Goal: Task Accomplishment & Management: Manage account settings

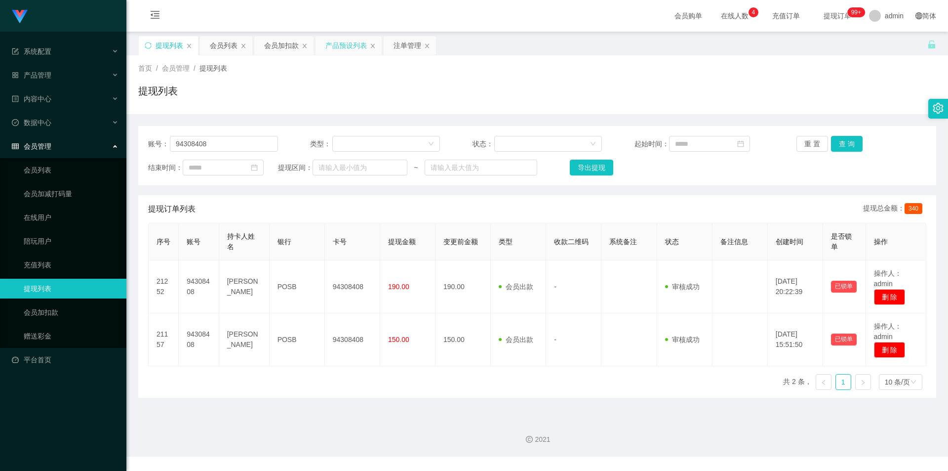
click at [343, 46] on div "产品预设列表" at bounding box center [345, 45] width 41 height 19
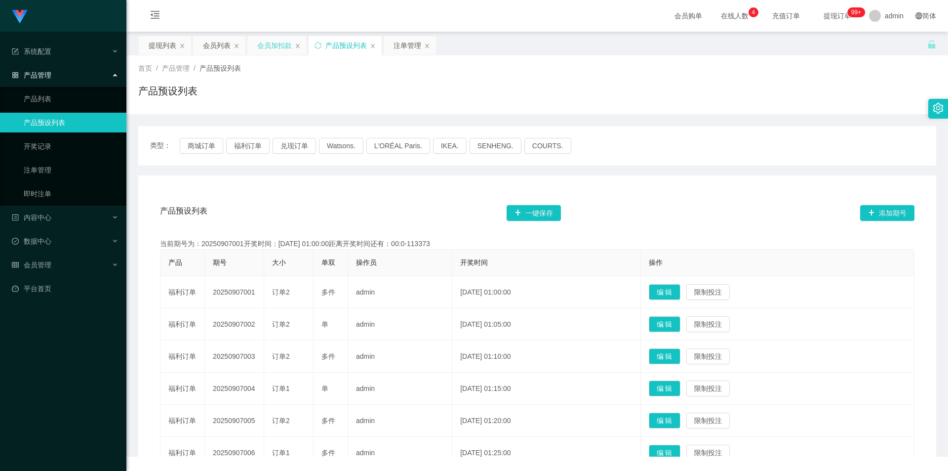
click at [271, 50] on div "会员加扣款" at bounding box center [274, 45] width 35 height 19
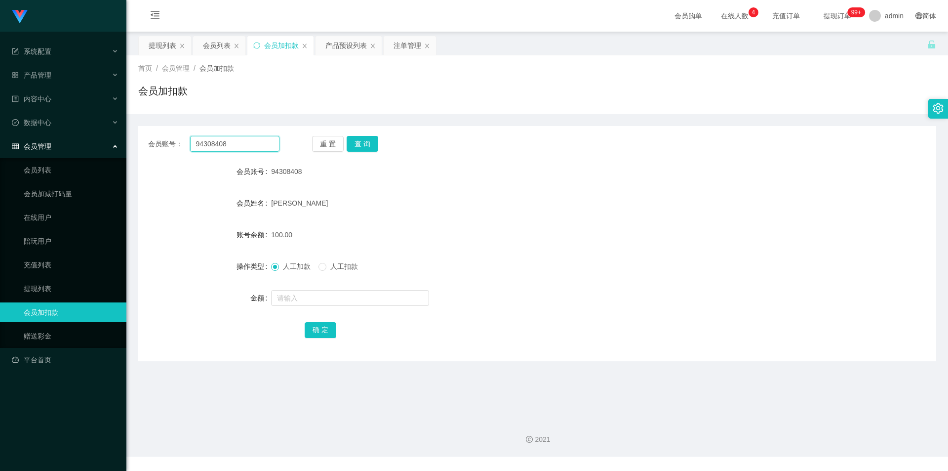
drag, startPoint x: 0, startPoint y: 112, endPoint x: 11, endPoint y: 110, distance: 11.0
click at [0, 111] on section "系统配置 产品管理 产品列表 产品预设列表 开奖记录 注单管理 即时注单 内容中心 数据中心 会员管理 会员列表 会员加减打码量 在线用户 陪玩用户 充值列表…" at bounding box center [474, 228] width 948 height 456
paste input "Peiixian"
type input "Peiixian"
click at [352, 140] on button "查 询" at bounding box center [363, 144] width 32 height 16
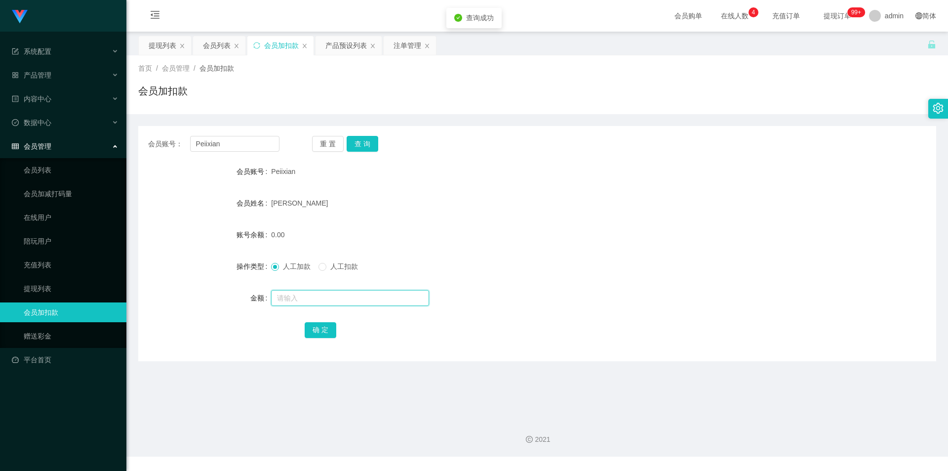
click at [296, 300] on input "text" at bounding box center [350, 298] width 158 height 16
type input "1000"
click at [318, 329] on button "确 定" at bounding box center [321, 330] width 32 height 16
click at [460, 216] on form "会员账号 Peiixian 会员姓名 [PERSON_NAME] 账号余额 1000.00 操作类型 人工加款 人工扣款 金额 确 定" at bounding box center [537, 250] width 798 height 178
click at [216, 46] on div "会员列表" at bounding box center [217, 45] width 28 height 19
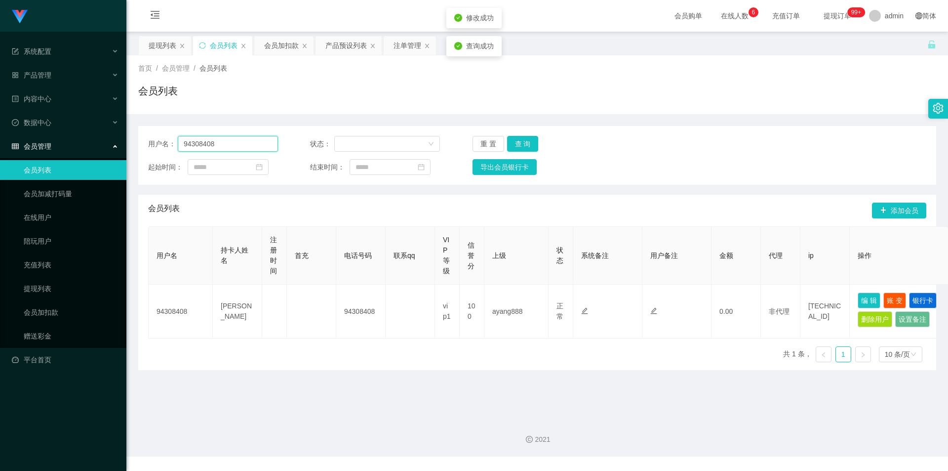
drag, startPoint x: 165, startPoint y: 144, endPoint x: 178, endPoint y: 147, distance: 12.7
click at [0, 134] on section "系统配置 产品管理 产品列表 产品预设列表 开奖记录 注单管理 即时注单 内容中心 数据中心 会员管理 会员列表 会员加减打码量 在线用户 陪玩用户 充值列表…" at bounding box center [474, 228] width 948 height 456
paste input "Peiixian"
type input "Peiixian"
click at [516, 143] on button "查 询" at bounding box center [523, 144] width 32 height 16
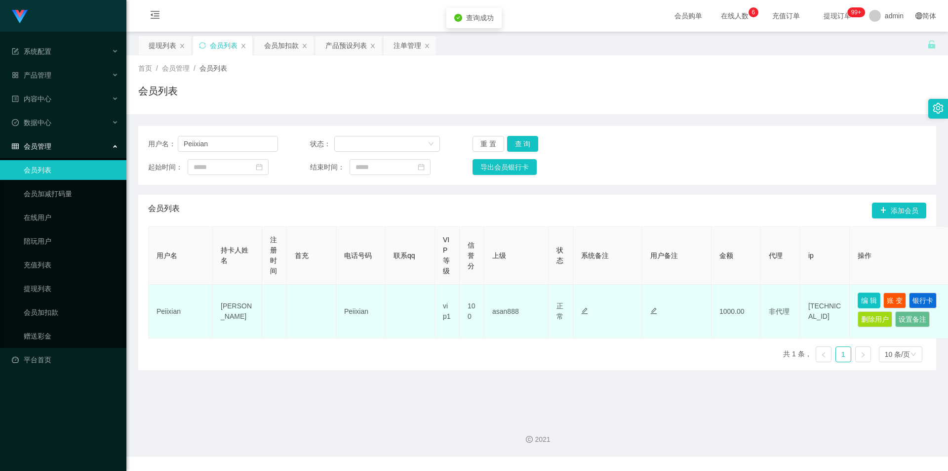
click at [872, 300] on button "编 辑" at bounding box center [869, 300] width 23 height 16
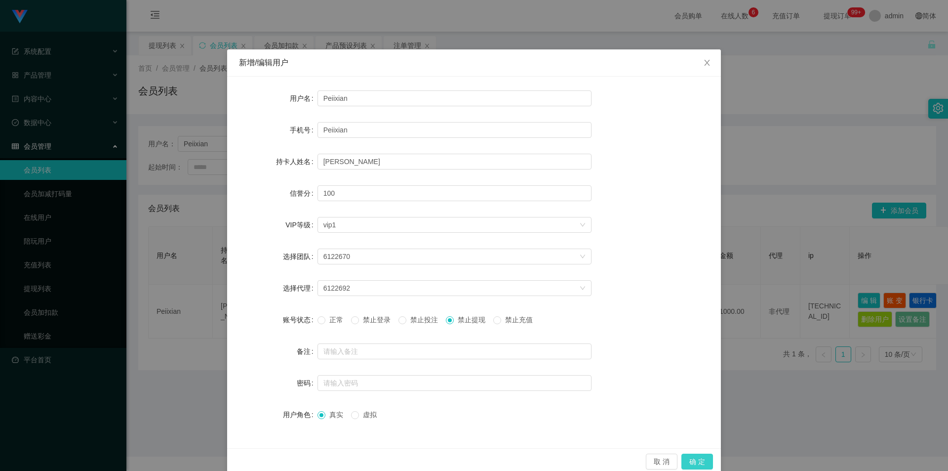
click at [696, 462] on button "确 定" at bounding box center [697, 461] width 32 height 16
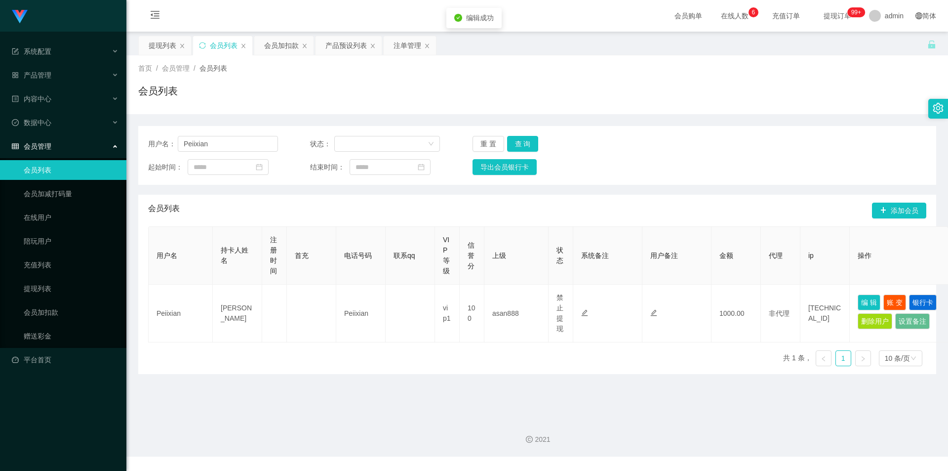
click at [794, 36] on div "提现列表 会员列表 会员加扣款 产品预设列表 注单管理" at bounding box center [532, 53] width 789 height 34
click at [275, 50] on div "会员加扣款" at bounding box center [281, 45] width 35 height 19
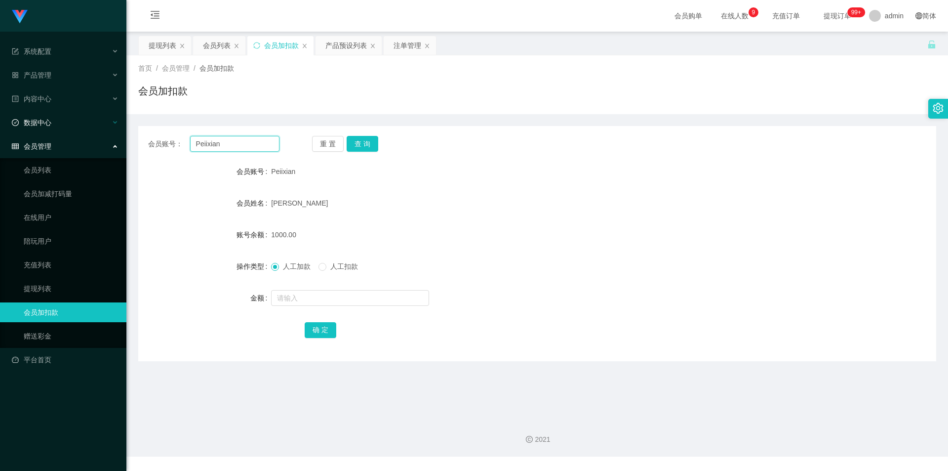
drag, startPoint x: 240, startPoint y: 142, endPoint x: 0, endPoint y: 122, distance: 240.7
click at [0, 122] on section "系统配置 产品管理 产品列表 产品预设列表 开奖记录 注单管理 即时注单 内容中心 数据中心 会员管理 会员列表 会员加减打码量 在线用户 陪玩用户 充值列表…" at bounding box center [474, 228] width 948 height 456
paste input "Applews"
type input "Applews"
click at [361, 141] on button "查 询" at bounding box center [363, 144] width 32 height 16
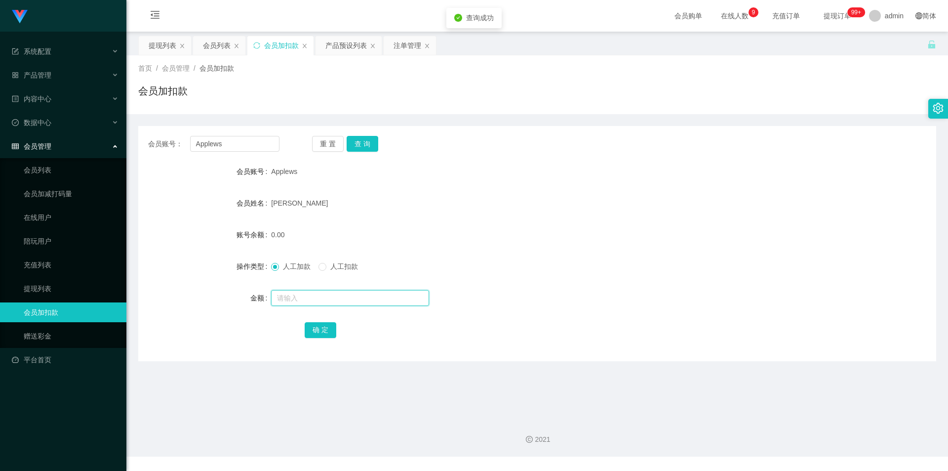
click at [288, 298] on input "text" at bounding box center [350, 298] width 158 height 16
type input "500"
click at [311, 331] on button "确 定" at bounding box center [321, 330] width 32 height 16
click at [507, 239] on div "500.00" at bounding box center [504, 235] width 466 height 20
drag, startPoint x: 242, startPoint y: 142, endPoint x: 0, endPoint y: 103, distance: 245.5
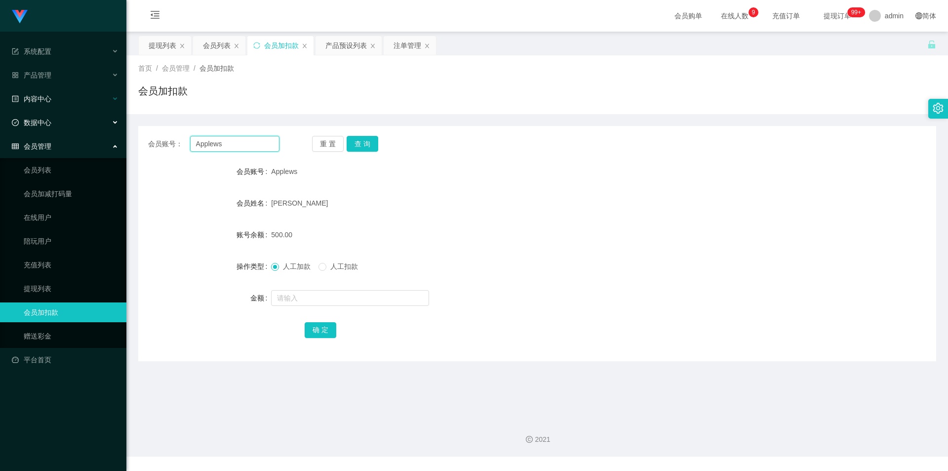
click at [0, 103] on section "系统配置 产品管理 产品列表 产品预设列表 开奖记录 注单管理 即时注单 内容中心 数据中心 会员管理 会员列表 会员加减打码量 在线用户 陪玩用户 充值列表…" at bounding box center [474, 228] width 948 height 456
paste input "80207362"
type input "80207362"
click at [364, 140] on button "查 询" at bounding box center [363, 144] width 32 height 16
click at [303, 296] on input "text" at bounding box center [350, 298] width 158 height 16
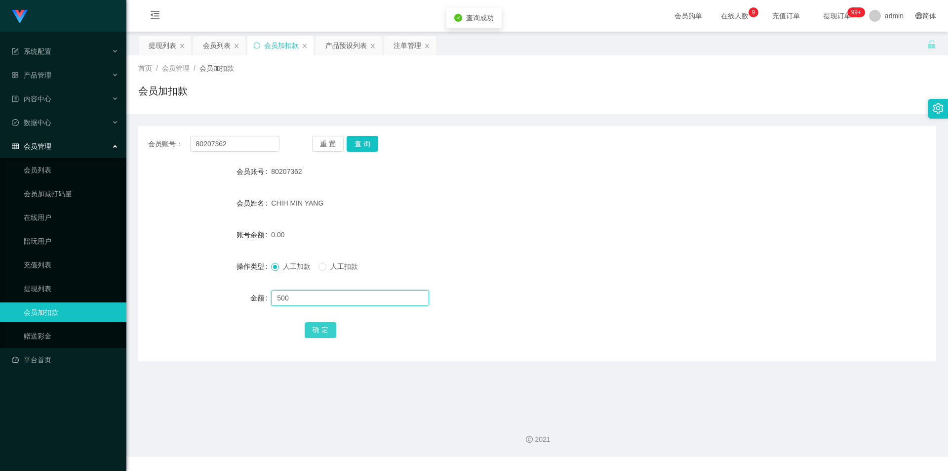
type input "500"
click at [312, 327] on button "确 定" at bounding box center [321, 330] width 32 height 16
click at [595, 158] on div "会员账号： 80207362 重 置 查 询 会员账号 80207362 会员姓名 [PERSON_NAME] YANG 账号余额 500.00 操作类型 人…" at bounding box center [537, 243] width 798 height 235
click at [222, 46] on div "会员列表" at bounding box center [217, 45] width 28 height 19
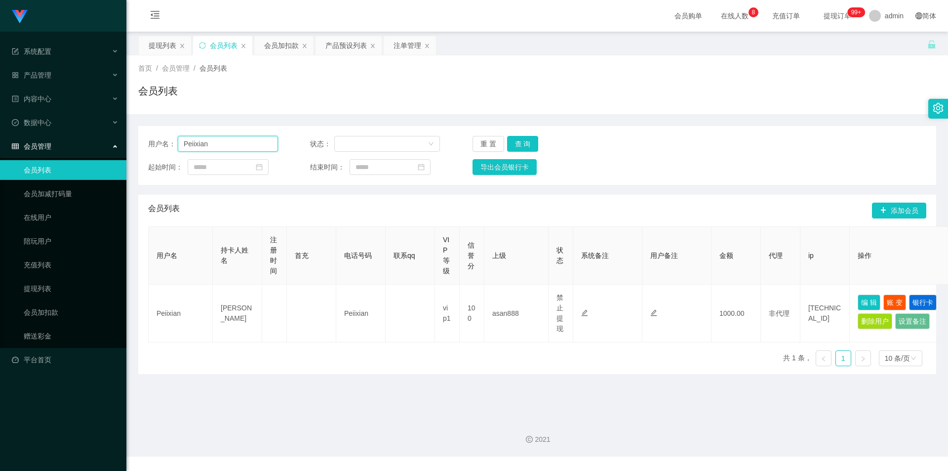
drag, startPoint x: 198, startPoint y: 143, endPoint x: 0, endPoint y: 133, distance: 198.2
click at [0, 133] on section "系统配置 产品管理 产品列表 产品预设列表 开奖记录 注单管理 即时注单 内容中心 数据中心 会员管理 会员列表 会员加减打码量 在线用户 陪玩用户 充值列表…" at bounding box center [474, 228] width 948 height 456
paste input "Applews"
type input "Applews"
click at [515, 141] on button "查 询" at bounding box center [523, 144] width 32 height 16
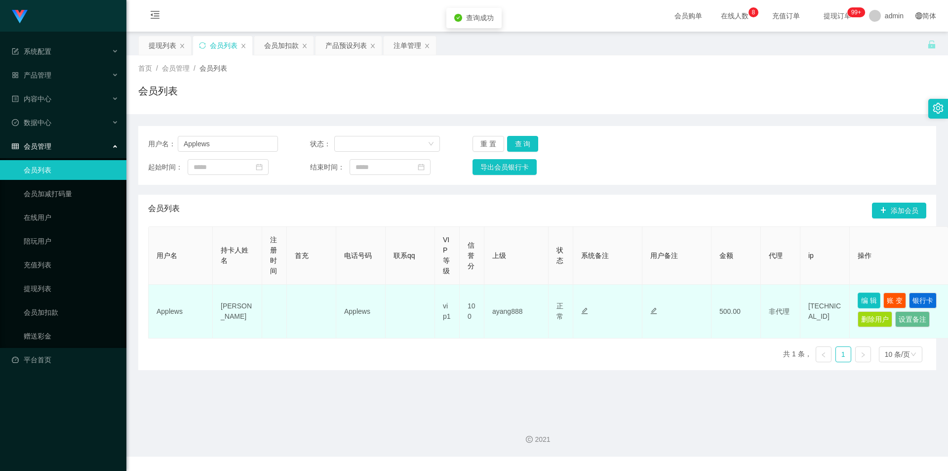
click at [865, 296] on button "编 辑" at bounding box center [869, 300] width 23 height 16
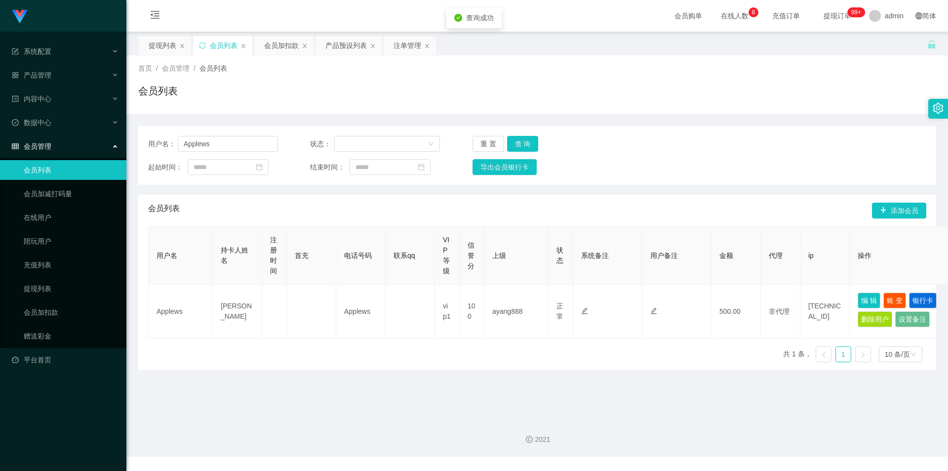
type input "Applews"
type input "[PERSON_NAME]"
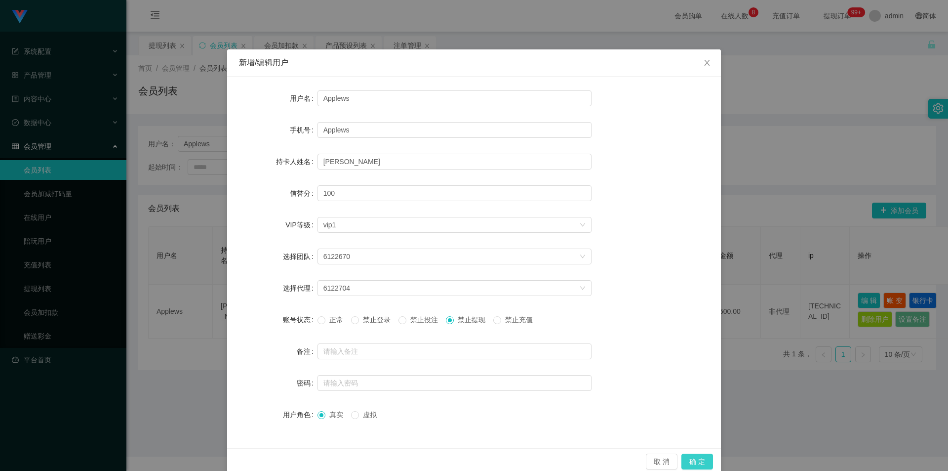
click at [697, 460] on button "确 定" at bounding box center [697, 461] width 32 height 16
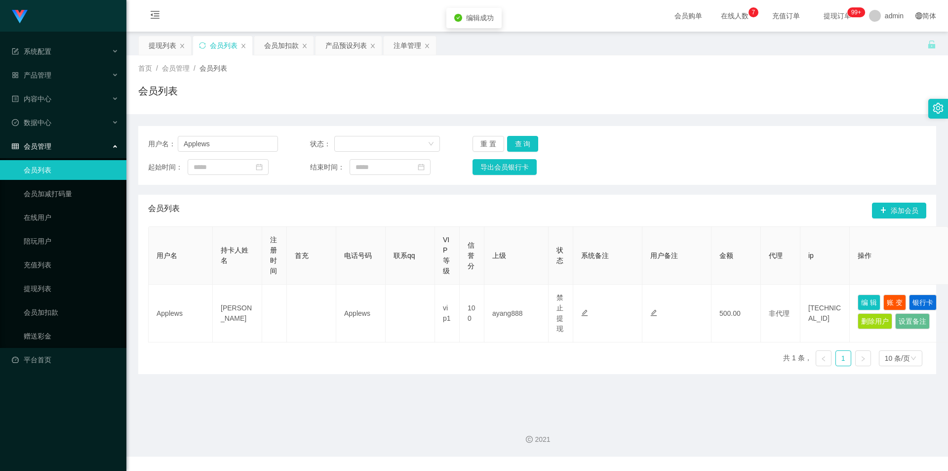
click at [816, 133] on div "用户名： Applews 状态： 重 置 查 询 起始时间： 结束时间： 导出会员银行卡" at bounding box center [537, 155] width 798 height 59
drag, startPoint x: 229, startPoint y: 144, endPoint x: 13, endPoint y: 123, distance: 217.3
click at [0, 123] on section "系统配置 产品管理 产品列表 产品预设列表 开奖记录 注单管理 即时注单 内容中心 数据中心 会员管理 会员列表 会员加减打码量 在线用户 陪玩用户 充值列表…" at bounding box center [474, 228] width 948 height 456
paste input "80207362"
type input "80207362"
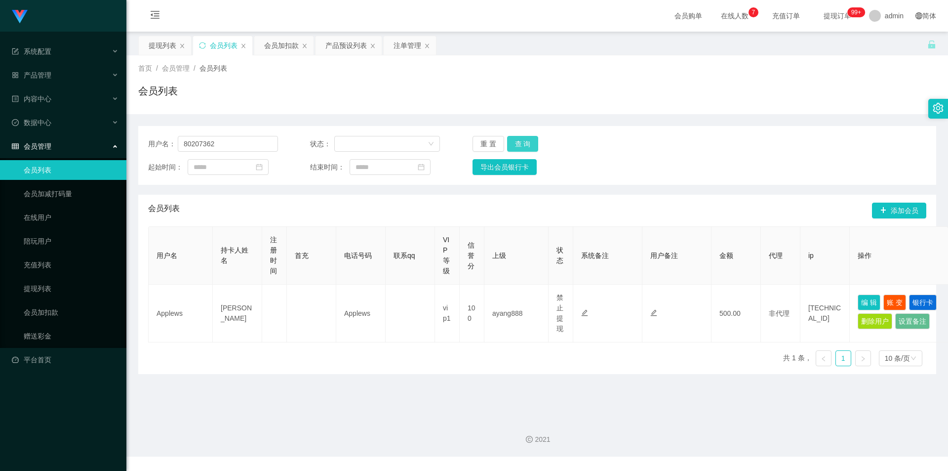
click at [516, 144] on button "查 询" at bounding box center [523, 144] width 32 height 16
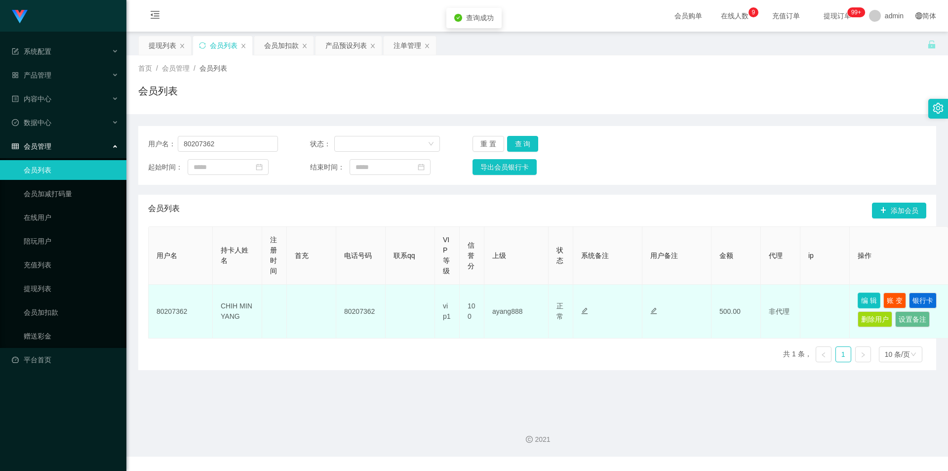
click at [866, 300] on button "编 辑" at bounding box center [869, 300] width 23 height 16
type input "80207362"
type input "CHIH MIN YANG"
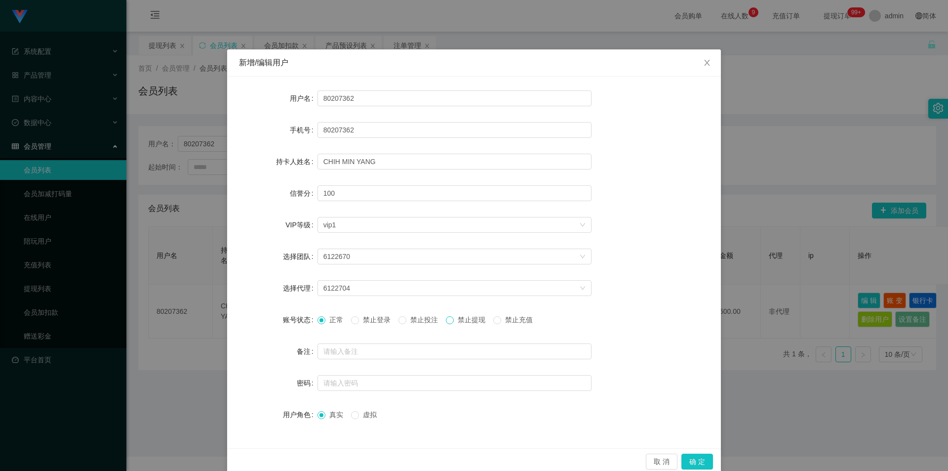
click at [454, 320] on span at bounding box center [450, 320] width 8 height 8
click at [695, 463] on button "确 定" at bounding box center [697, 461] width 32 height 16
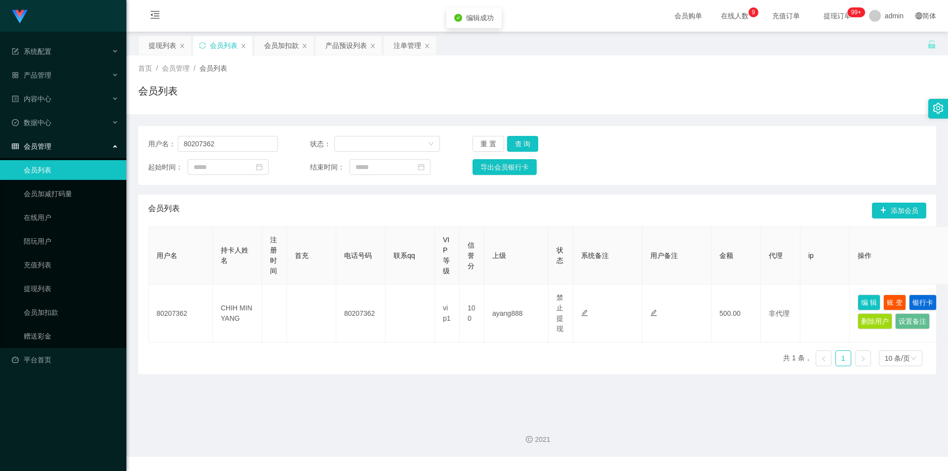
click at [681, 420] on div "2021" at bounding box center [537, 433] width 822 height 46
click at [794, 162] on div "起始时间： 结束时间： 导出会员银行卡" at bounding box center [537, 167] width 778 height 16
drag, startPoint x: 235, startPoint y: 143, endPoint x: 0, endPoint y: 125, distance: 235.7
click at [0, 125] on section "系统配置 产品管理 产品列表 产品预设列表 开奖记录 注单管理 即时注单 内容中心 数据中心 会员管理 会员列表 会员加减打码量 在线用户 陪玩用户 充值列表…" at bounding box center [474, 228] width 948 height 456
paste input "Peiixian"
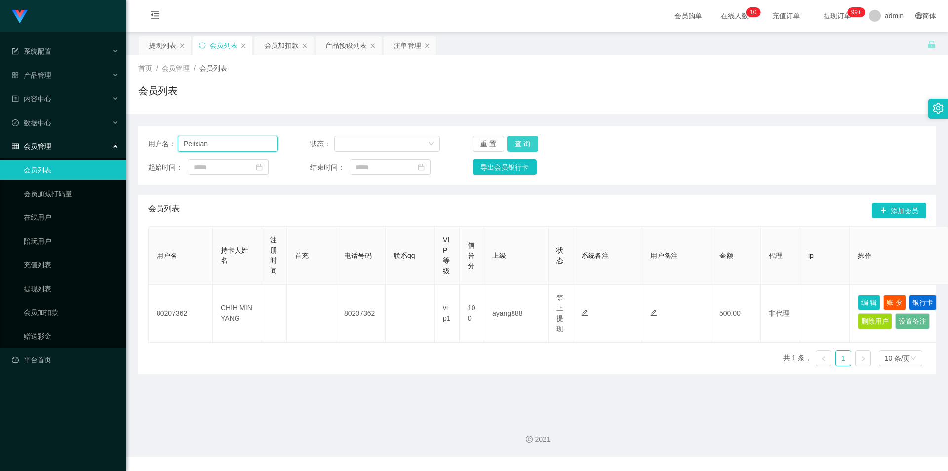
type input "Peiixian"
click at [525, 143] on button "查 询" at bounding box center [523, 144] width 32 height 16
click at [821, 130] on div "用户名： Peiixian 状态： 重 置 查 询 起始时间： 结束时间： 导出会员银行卡" at bounding box center [537, 155] width 798 height 59
click at [286, 45] on div "会员加扣款" at bounding box center [281, 45] width 35 height 19
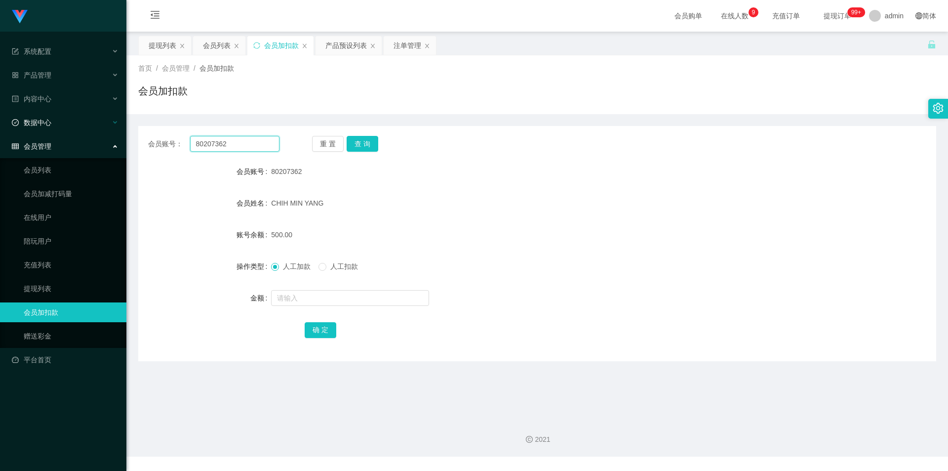
drag, startPoint x: 247, startPoint y: 145, endPoint x: 0, endPoint y: 130, distance: 247.3
click at [0, 130] on section "系统配置 产品管理 产品列表 产品预设列表 开奖记录 注单管理 即时注单 内容中心 数据中心 会员管理 会员列表 会员加减打码量 在线用户 陪玩用户 充值列表…" at bounding box center [474, 228] width 948 height 456
click at [366, 146] on button "查 询" at bounding box center [363, 144] width 32 height 16
click at [784, 115] on div "会员账号： 80207362 重 置 查 询 会员账号 80207362 会员姓名 [PERSON_NAME] YANG 账号余额 500.00 操作类型 人…" at bounding box center [537, 237] width 798 height 247
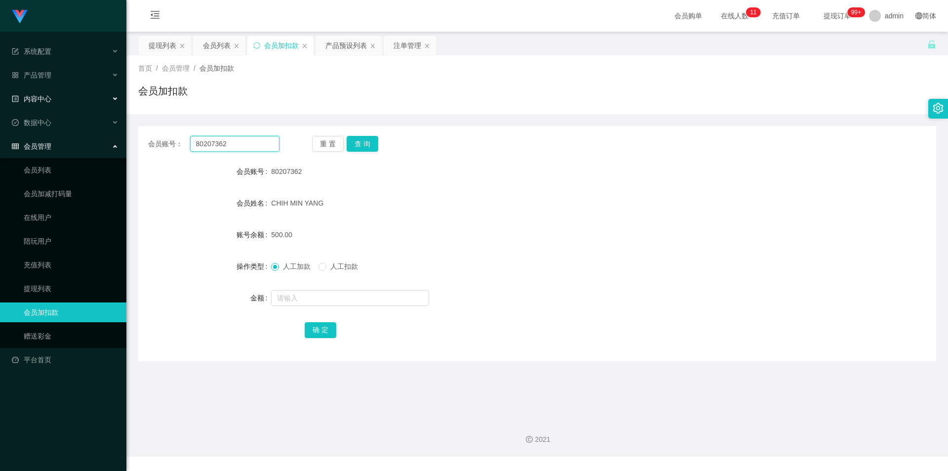
drag, startPoint x: 243, startPoint y: 149, endPoint x: 7, endPoint y: 107, distance: 240.2
click at [0, 106] on section "系统配置 产品管理 产品列表 产品预设列表 开奖记录 注单管理 即时注单 内容中心 数据中心 会员管理 会员列表 会员加减打码量 在线用户 陪玩用户 充值列表…" at bounding box center [474, 228] width 948 height 456
paste input "asdfghjkl"
type input "asdfghjkl"
click at [356, 143] on button "查 询" at bounding box center [363, 144] width 32 height 16
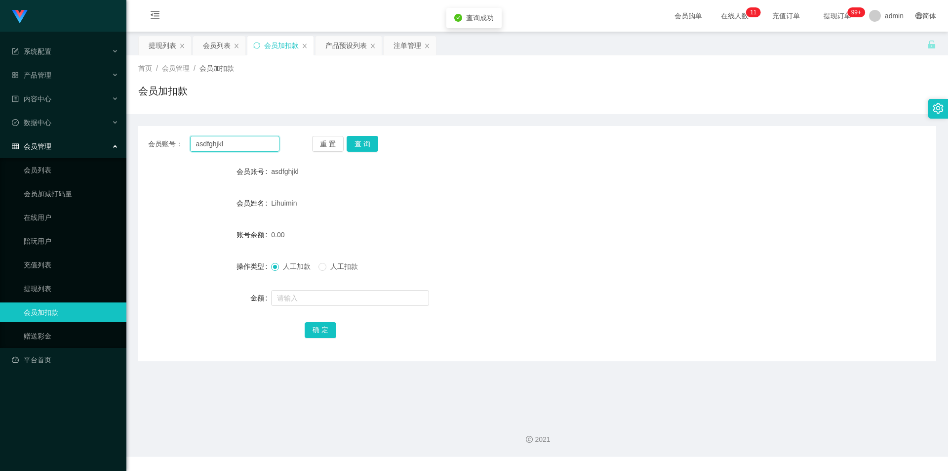
drag, startPoint x: 236, startPoint y: 144, endPoint x: 61, endPoint y: 140, distance: 174.8
click at [22, 137] on section "系统配置 产品管理 产品列表 产品预设列表 开奖记录 注单管理 即时注单 内容中心 数据中心 会员管理 会员列表 会员加减打码量 在线用户 陪玩用户 充值列表…" at bounding box center [474, 228] width 948 height 456
click at [369, 146] on button "查 询" at bounding box center [363, 144] width 32 height 16
click at [295, 295] on input "text" at bounding box center [350, 298] width 158 height 16
type input "500"
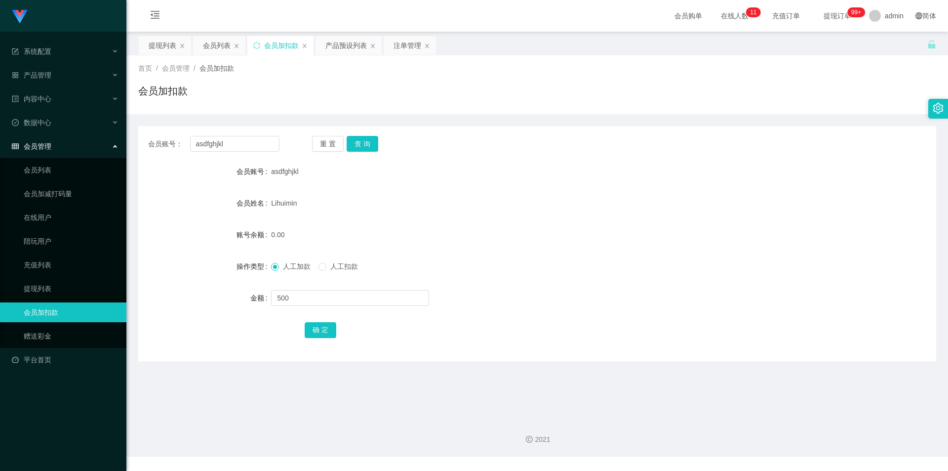
click at [343, 66] on div "首页 / 会员管理 / 会员加扣款 /" at bounding box center [537, 68] width 798 height 10
click at [213, 46] on div "会员列表" at bounding box center [217, 45] width 28 height 19
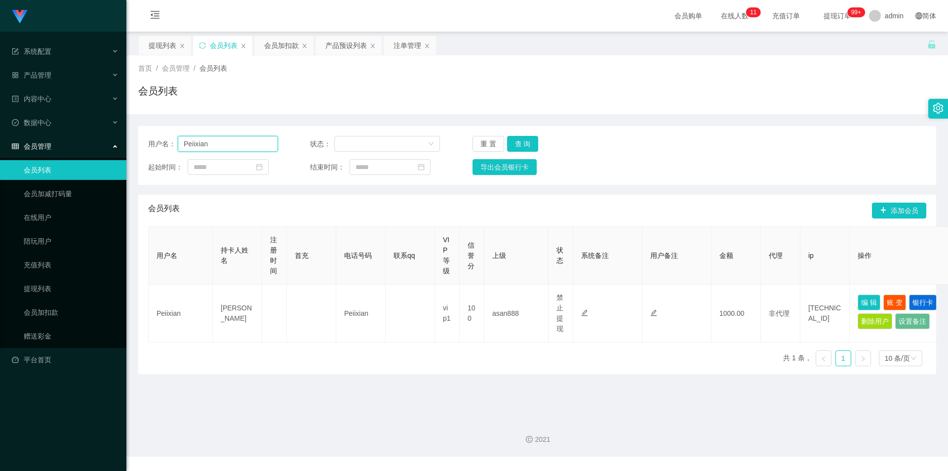
drag, startPoint x: 0, startPoint y: 141, endPoint x: 245, endPoint y: 146, distance: 245.4
click at [0, 141] on section "系统配置 产品管理 产品列表 产品预设列表 开奖记录 注单管理 即时注单 内容中心 数据中心 会员管理 会员列表 会员加减打码量 在线用户 陪玩用户 充值列表…" at bounding box center [474, 228] width 948 height 456
paste input "asdfghjkl"
type input "asdfghjkl"
click at [525, 142] on button "查 询" at bounding box center [523, 144] width 32 height 16
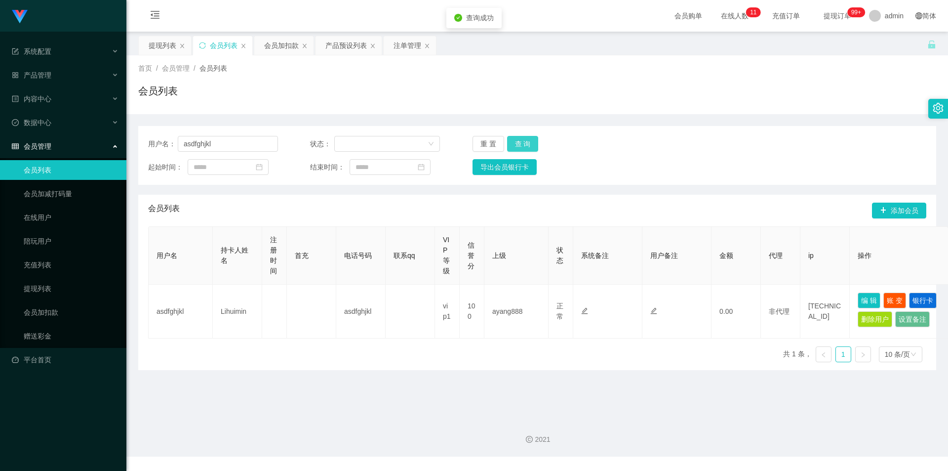
click at [528, 146] on button "查 询" at bounding box center [523, 144] width 32 height 16
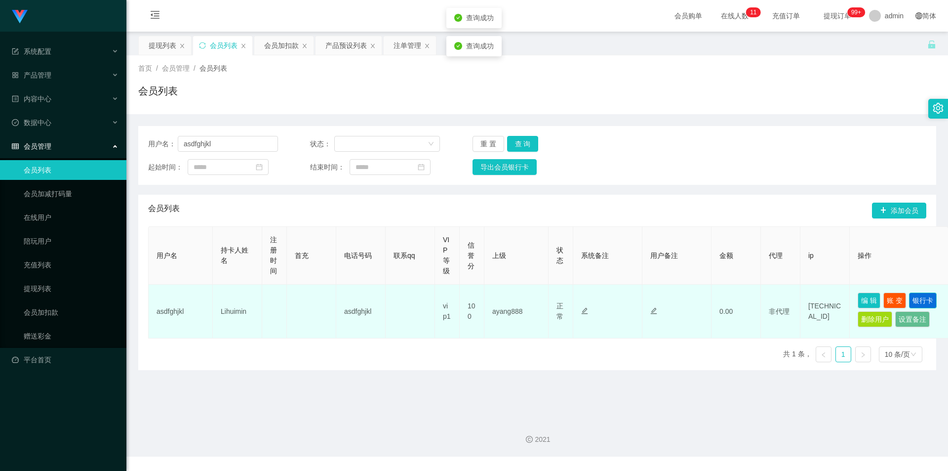
click at [910, 296] on button "银行卡" at bounding box center [923, 300] width 28 height 16
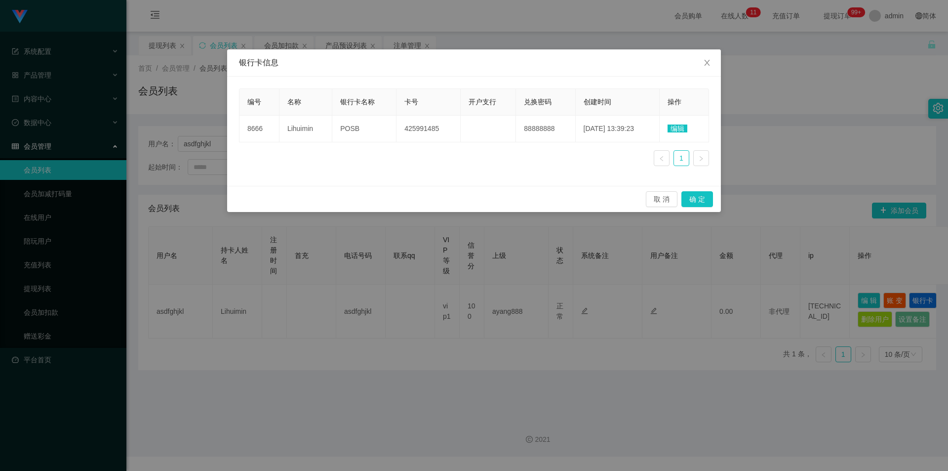
click at [801, 197] on div "银行卡信息 编号 名称 银行卡名称 卡号 开户支行 兑换密码 创建时间 操作 8666 Lihuimin POSB 425991485 88888888 [D…" at bounding box center [474, 235] width 948 height 471
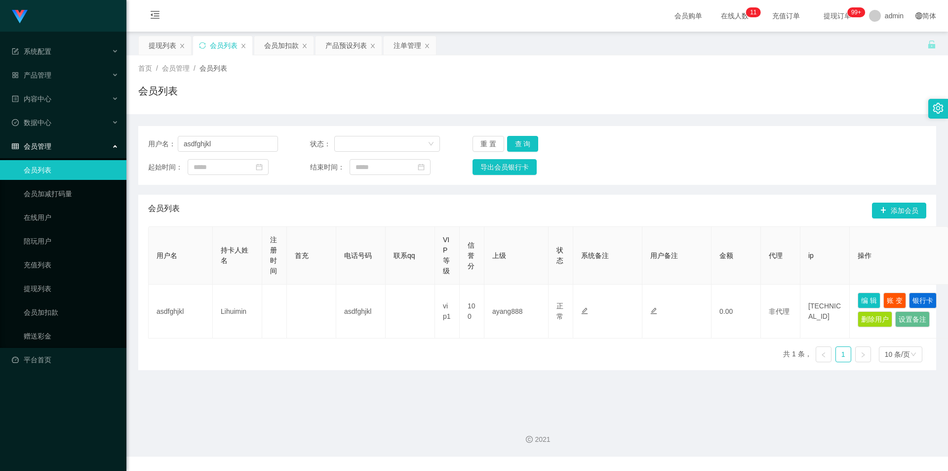
click at [779, 33] on main "关闭左侧 关闭右侧 关闭其它 刷新页面 提现列表 会员列表 会员加扣款 产品预设列表 注单管理 首页 / 会员管理 / 会员列表 / 会员列表 用户名： as…" at bounding box center [537, 221] width 822 height 379
drag, startPoint x: 234, startPoint y: 144, endPoint x: 0, endPoint y: 113, distance: 236.2
click at [0, 113] on section "系统配置 产品管理 产品列表 产品预设列表 开奖记录 注单管理 即时注单 内容中心 数据中心 会员管理 会员列表 会员加减打码量 在线用户 陪玩用户 充值列表…" at bounding box center [474, 228] width 948 height 456
click at [512, 140] on button "查 询" at bounding box center [523, 144] width 32 height 16
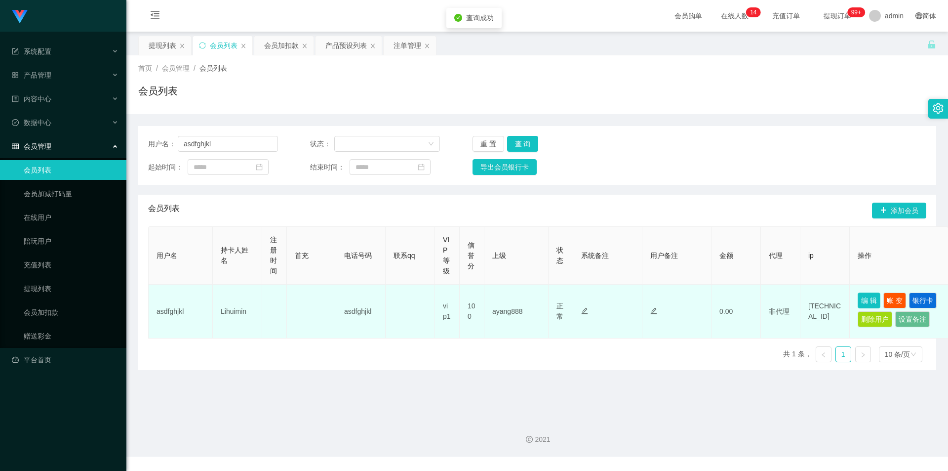
click at [868, 297] on button "编 辑" at bounding box center [869, 300] width 23 height 16
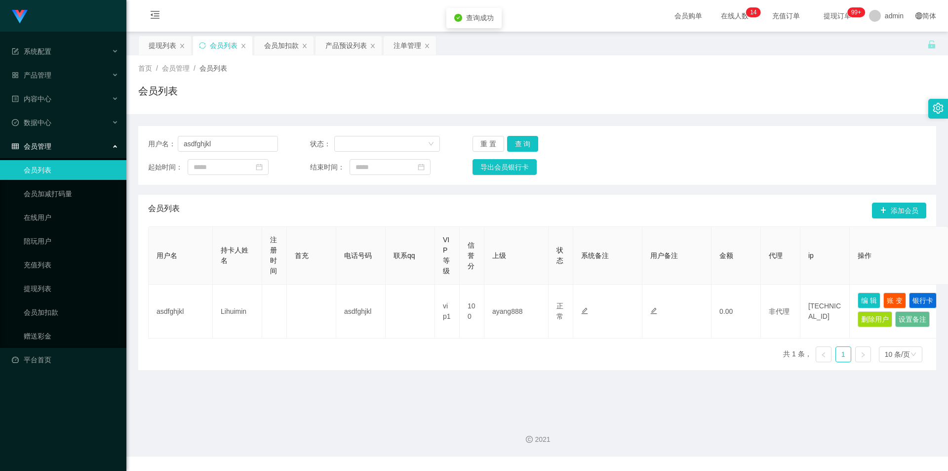
type input "asdfghjkl"
type input "Lihuimin"
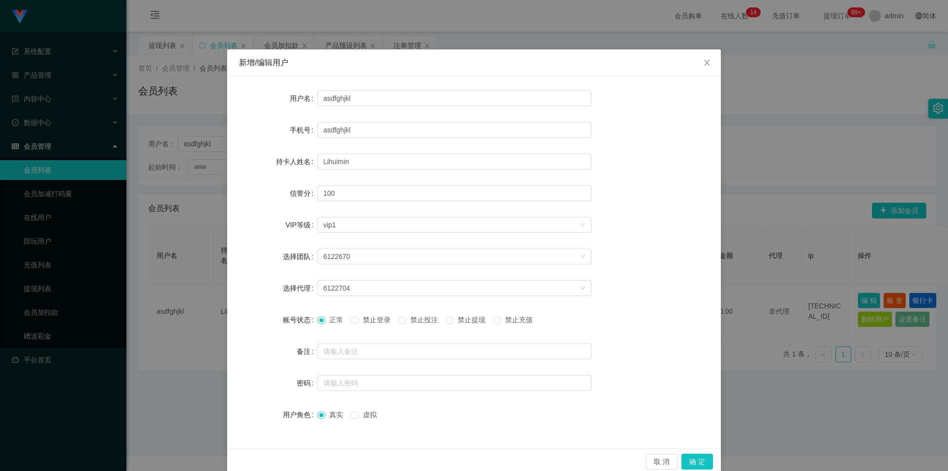
click at [458, 321] on span "禁止提现" at bounding box center [472, 320] width 36 height 8
click at [702, 461] on button "确 定" at bounding box center [697, 461] width 32 height 16
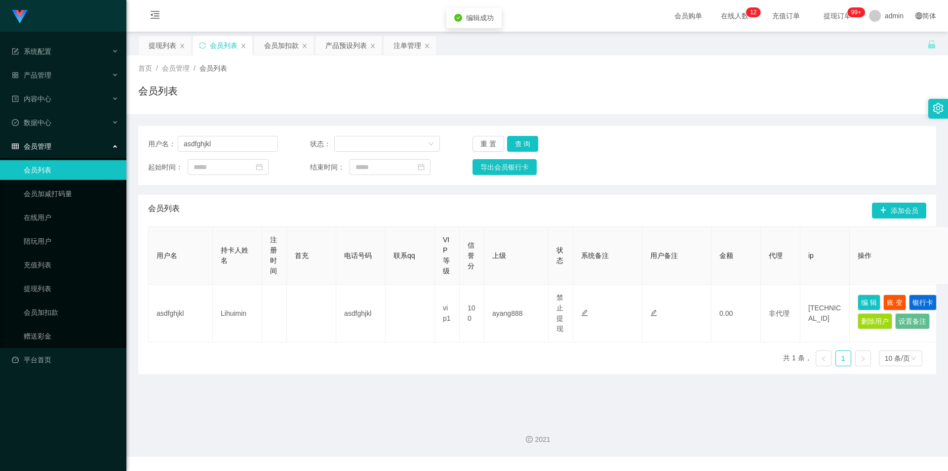
click at [670, 125] on div "用户名： asdfghjkl 状态： 重 置 查 询 起始时间： 结束时间： 导出会员银行卡 会员列表 添加会员 用户名 持卡人姓名 注册时间 首充 电话号码…" at bounding box center [537, 244] width 798 height 260
click at [274, 42] on div "会员加扣款" at bounding box center [281, 45] width 35 height 19
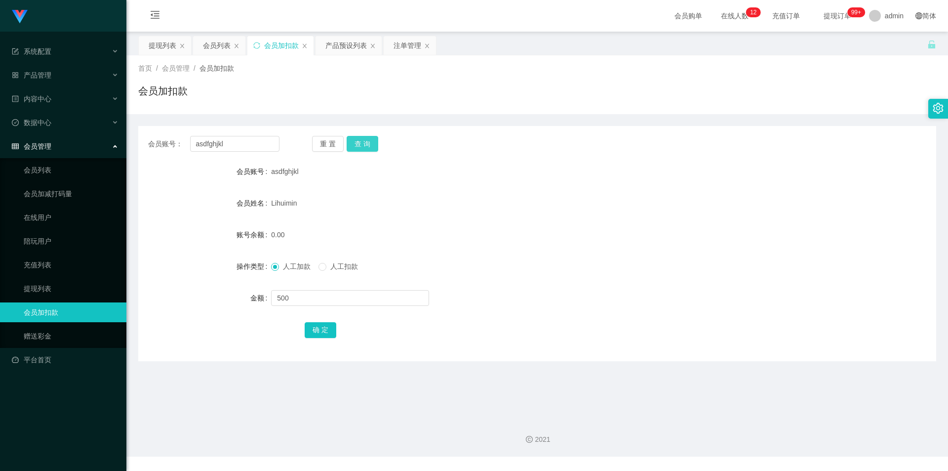
click at [358, 141] on button "查 询" at bounding box center [363, 144] width 32 height 16
click at [315, 327] on button "确 定" at bounding box center [321, 330] width 32 height 16
click at [290, 299] on input "text" at bounding box center [350, 298] width 158 height 16
click at [362, 138] on button "查 询" at bounding box center [363, 144] width 32 height 16
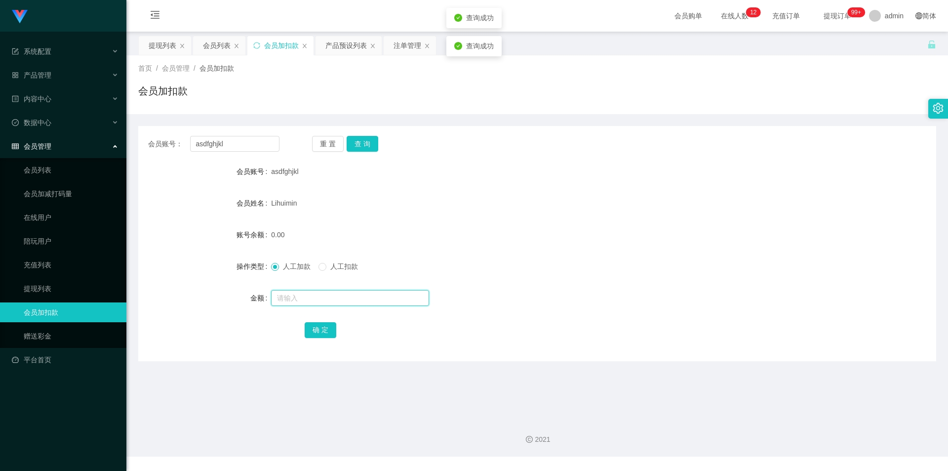
click at [297, 297] on input "text" at bounding box center [350, 298] width 158 height 16
type input "500"
click at [319, 330] on button "确 定" at bounding box center [321, 330] width 32 height 16
drag, startPoint x: 697, startPoint y: 252, endPoint x: 728, endPoint y: 233, distance: 37.0
click at [698, 251] on form "会员账号 asdfghjkl 会员姓名 [PERSON_NAME] 账号余额 500.00 操作类型 人工加款 人工扣款 金额 确 定" at bounding box center [537, 250] width 798 height 178
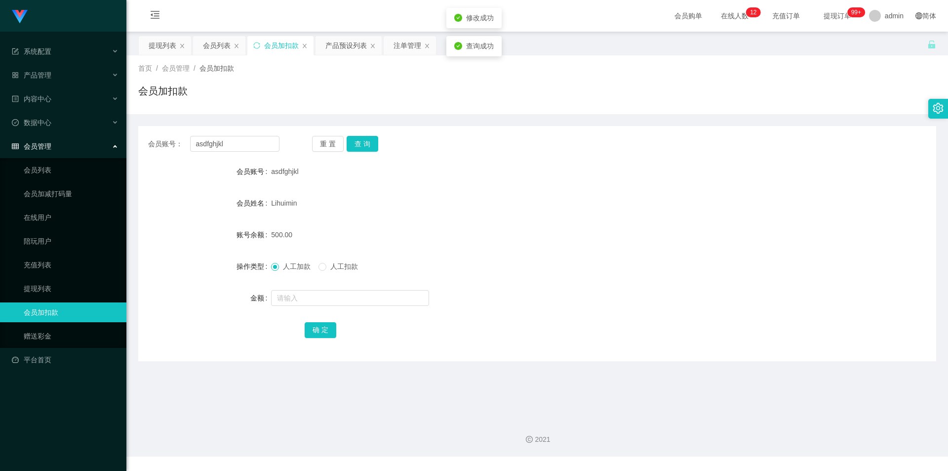
click at [834, 145] on div "会员账号： asdfghjkl 重 置 查 询" at bounding box center [537, 144] width 798 height 16
